Goal: Task Accomplishment & Management: Manage account settings

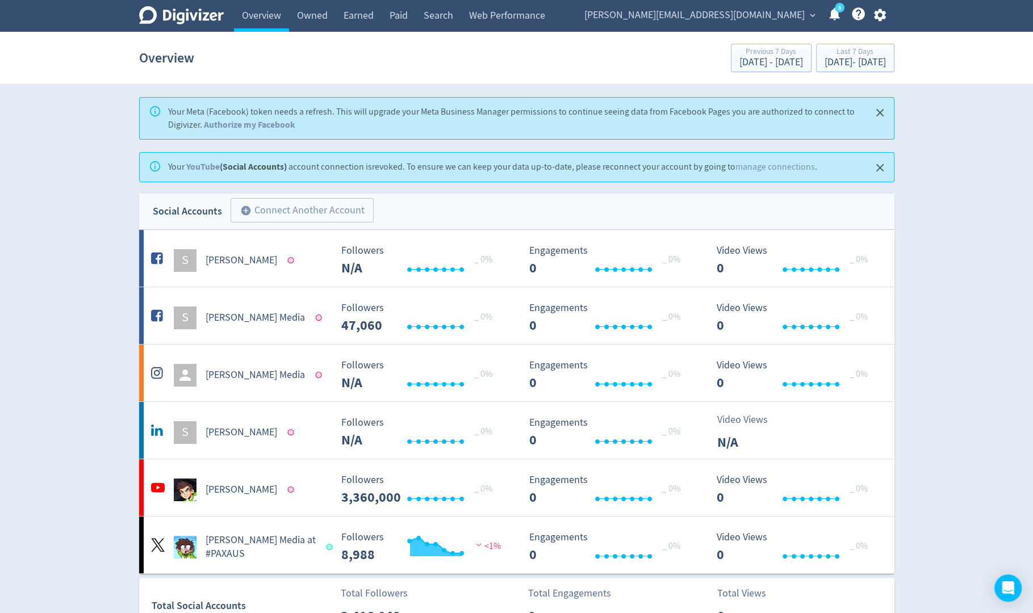
click at [883, 15] on icon "button" at bounding box center [880, 15] width 12 height 12
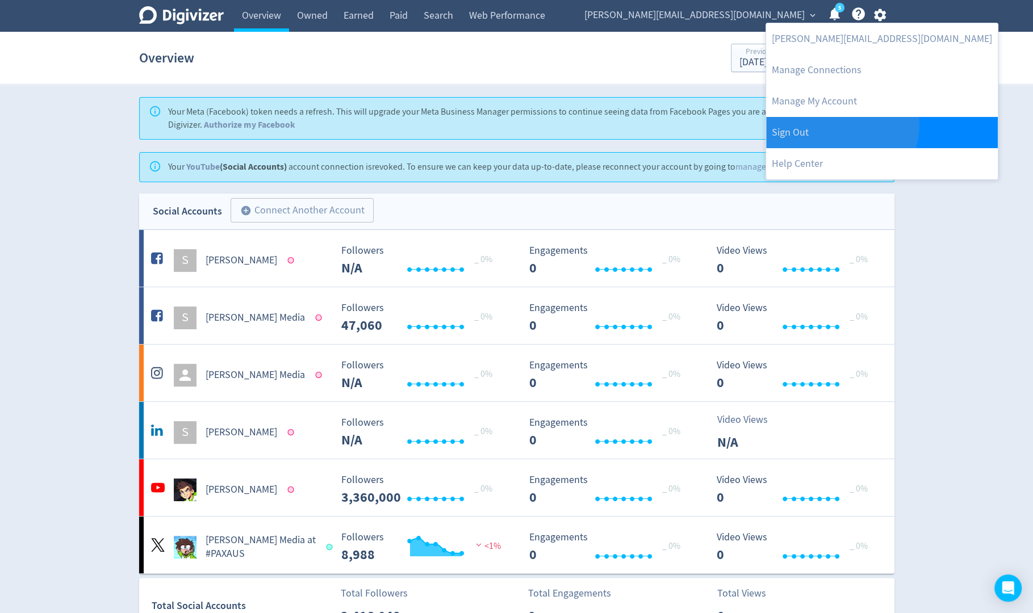
click at [840, 124] on link "Sign Out" at bounding box center [882, 132] width 232 height 31
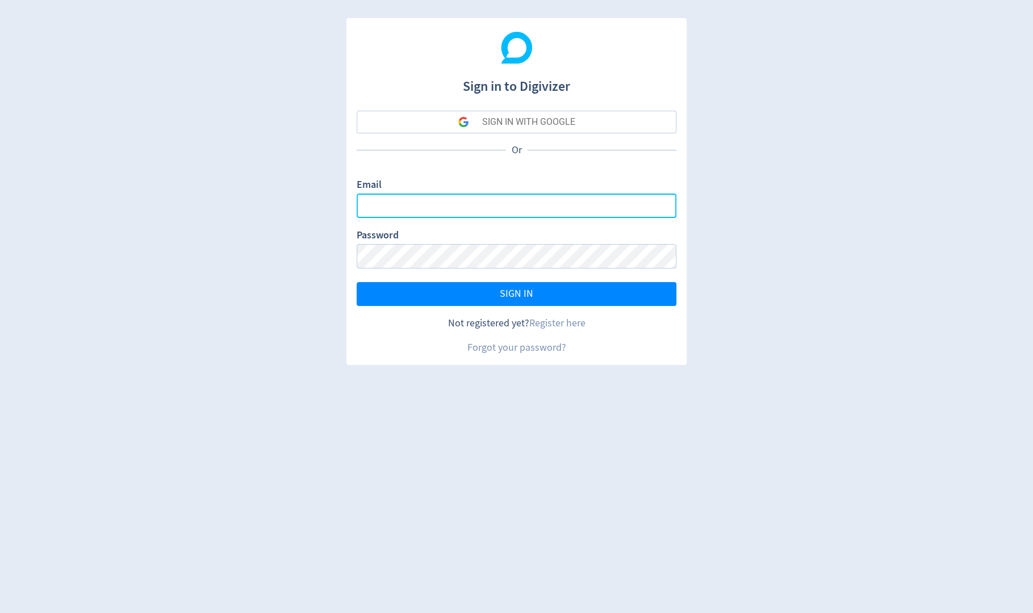
type input "[PERSON_NAME][EMAIL_ADDRESS][PERSON_NAME][DOMAIN_NAME]"
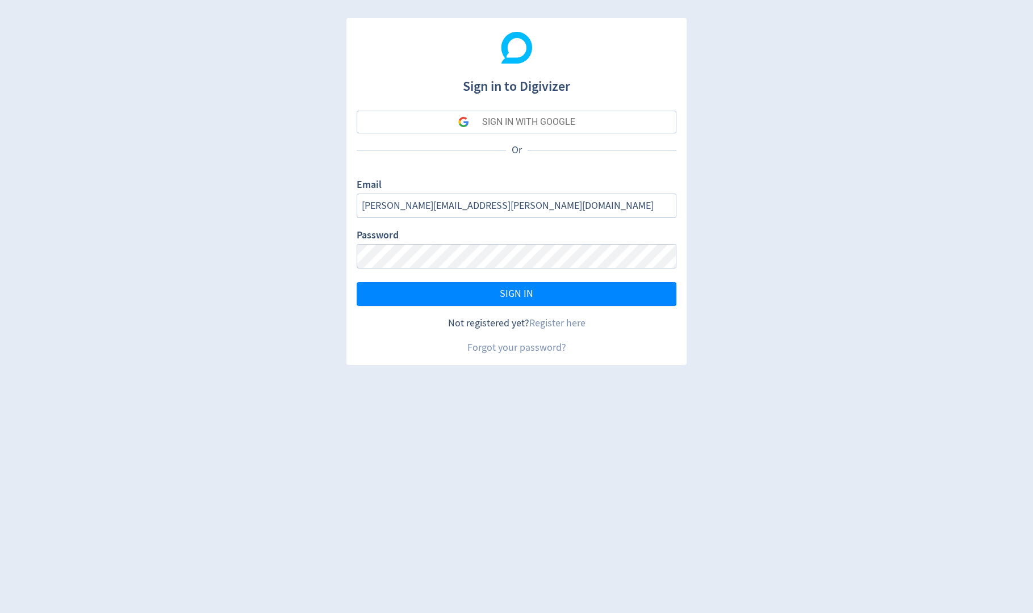
click at [575, 122] on div "SIGN IN WITH GOOGLE" at bounding box center [528, 122] width 93 height 23
